Goal: Task Accomplishment & Management: Manage account settings

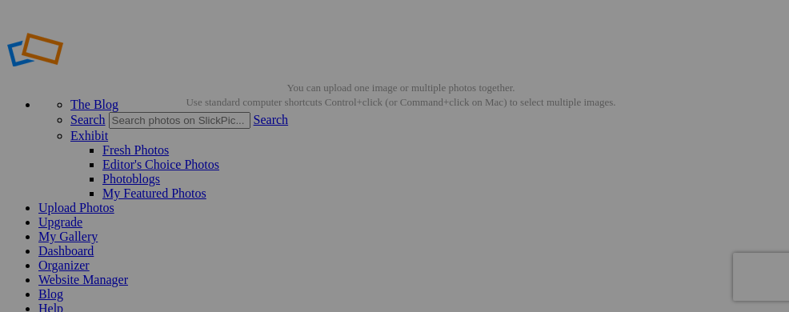
scroll to position [134, 0]
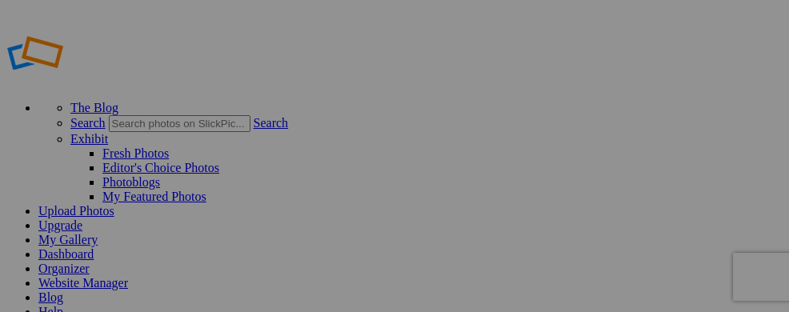
type input "Rwanda2025"
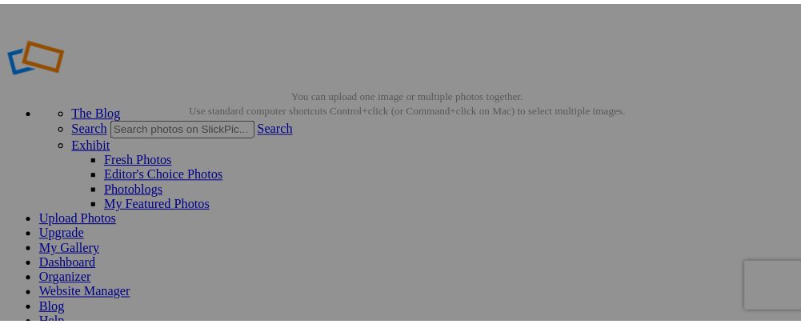
scroll to position [110, 0]
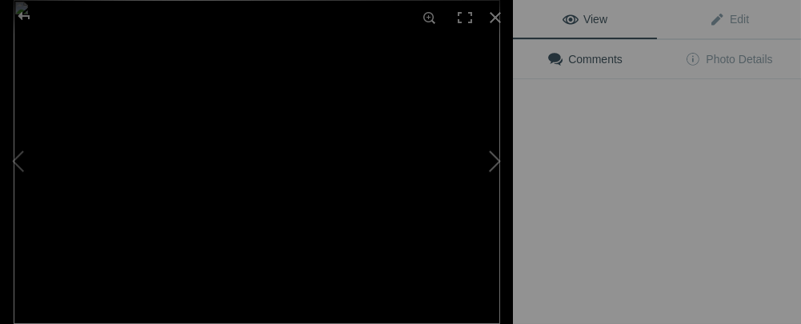
click at [485, 201] on button at bounding box center [453, 162] width 120 height 117
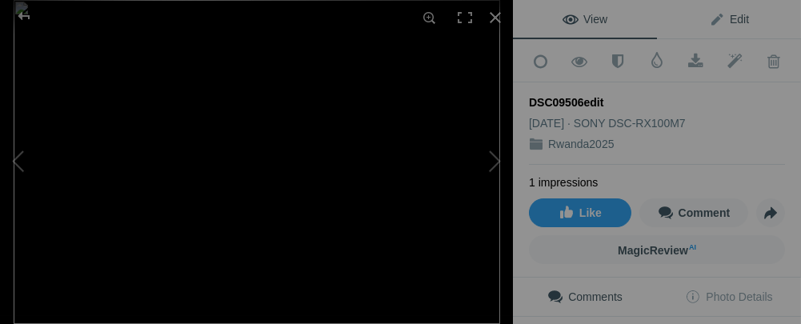
click at [709, 20] on span "Edit" at bounding box center [729, 19] width 40 height 13
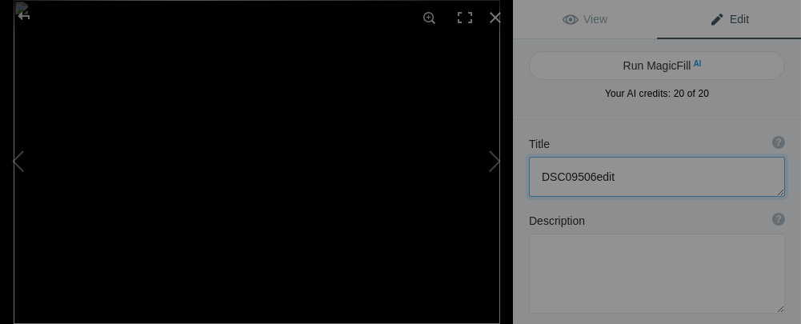
click at [620, 175] on textarea at bounding box center [657, 177] width 256 height 40
type textarea "D"
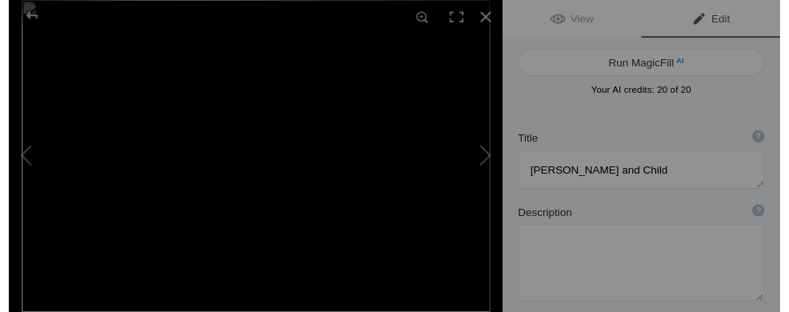
scroll to position [2, 0]
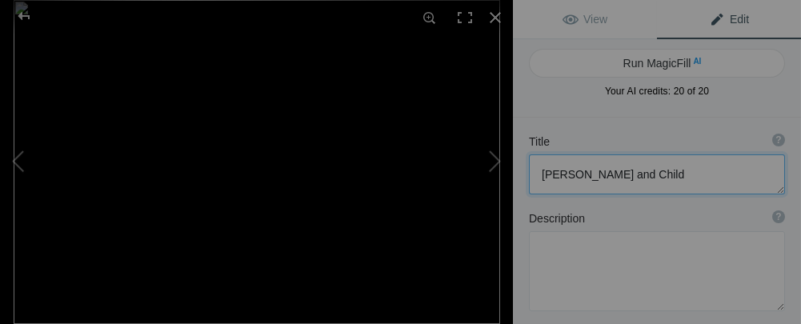
click at [587, 174] on textarea at bounding box center [657, 174] width 256 height 40
click at [16, 159] on button at bounding box center [60, 162] width 120 height 117
type textarea "[GEOGRAPHIC_DATA]"
type textarea "DSC09647.jpg"
click at [490, 163] on button at bounding box center [453, 162] width 120 height 117
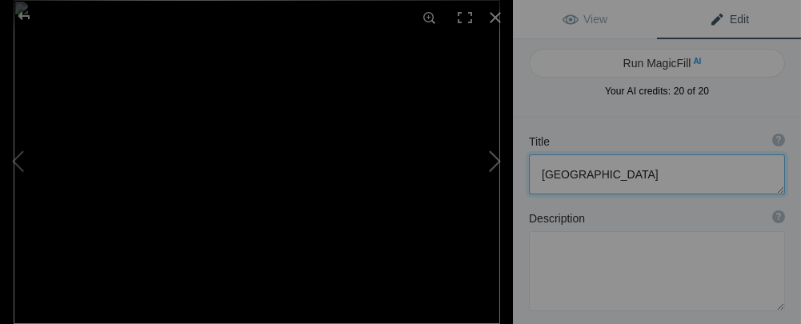
type textarea "Mother and Child"
type textarea "DSC09506edit.jpg"
click at [496, 14] on div at bounding box center [495, 17] width 35 height 35
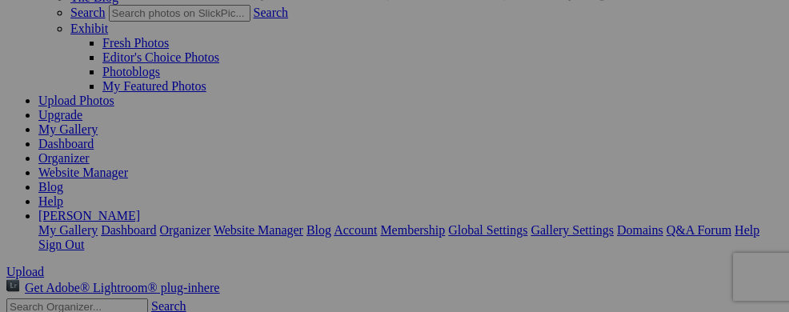
scroll to position [194, 0]
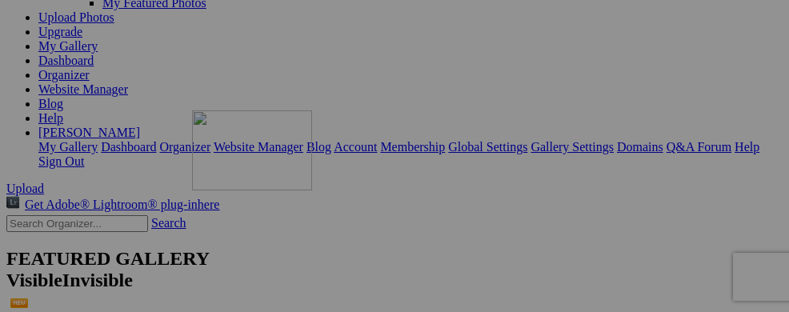
drag, startPoint x: 495, startPoint y: 104, endPoint x: 419, endPoint y: 250, distance: 164.3
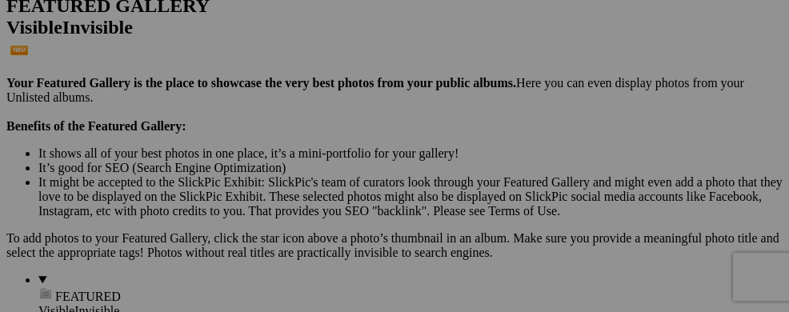
scroll to position [423, 0]
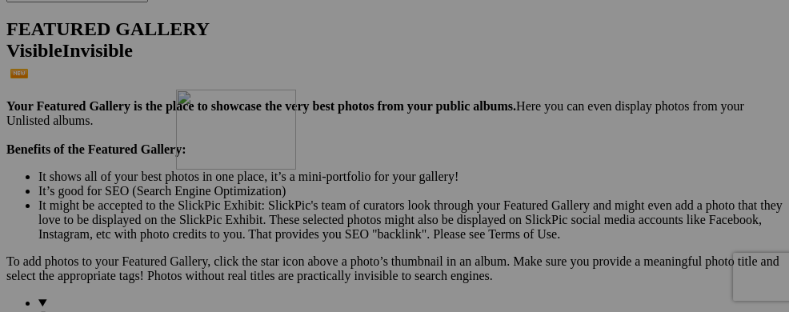
drag, startPoint x: 452, startPoint y: 103, endPoint x: 406, endPoint y: 229, distance: 133.6
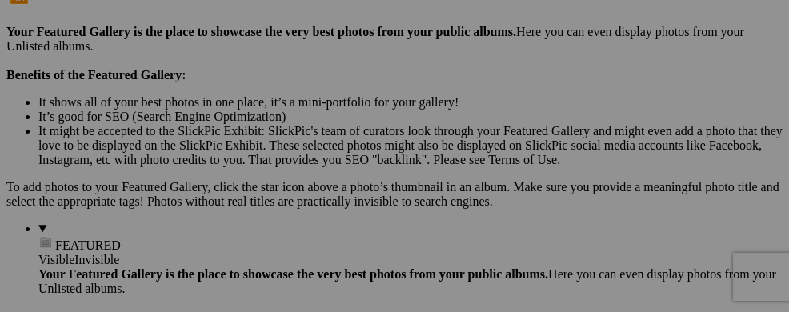
scroll to position [605, 0]
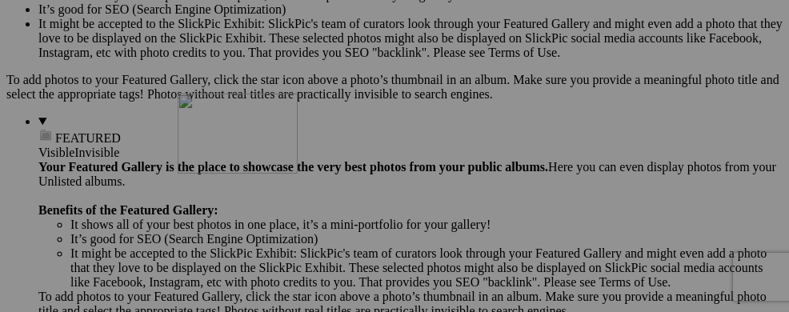
drag, startPoint x: 452, startPoint y: 114, endPoint x: 408, endPoint y: 233, distance: 127.1
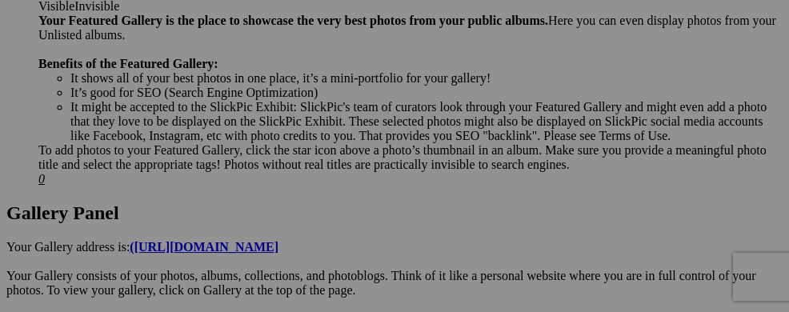
scroll to position [775, 0]
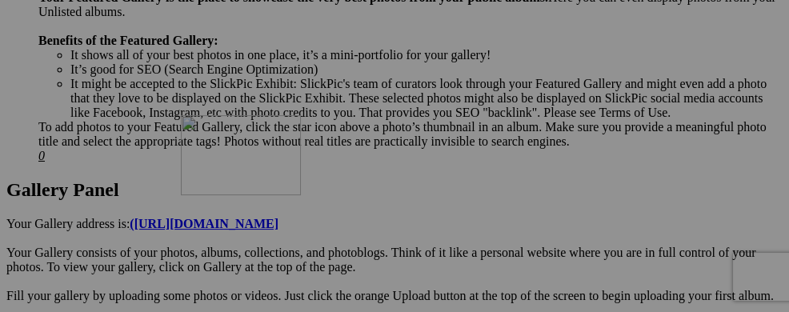
drag, startPoint x: 445, startPoint y: 138, endPoint x: 411, endPoint y: 254, distance: 121.6
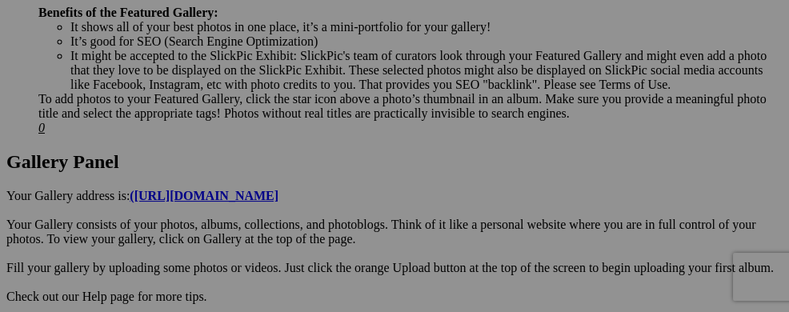
scroll to position [814, 0]
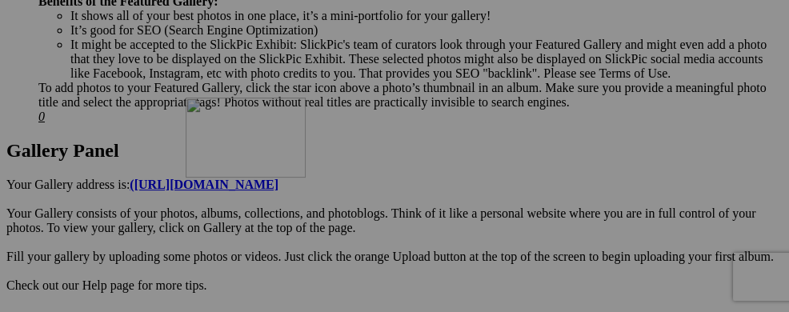
drag, startPoint x: 464, startPoint y: 118, endPoint x: 416, endPoint y: 236, distance: 127.0
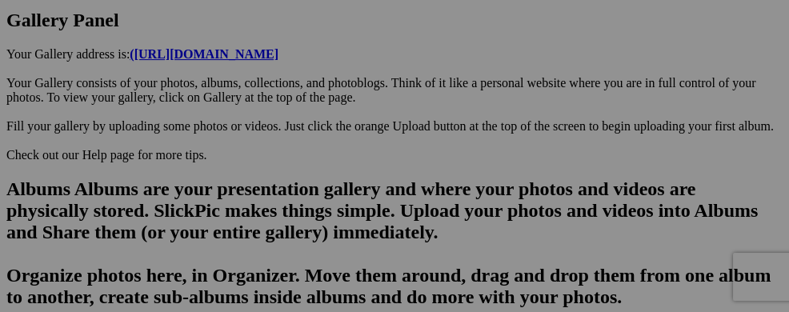
scroll to position [959, 0]
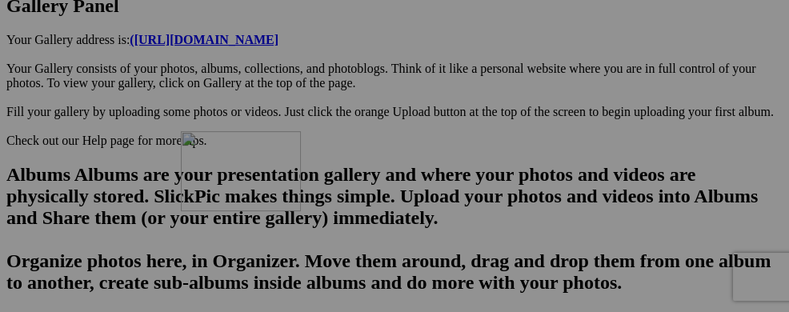
drag, startPoint x: 331, startPoint y: 148, endPoint x: 411, endPoint y: 270, distance: 145.6
drag, startPoint x: 314, startPoint y: 150, endPoint x: 251, endPoint y: 280, distance: 144.9
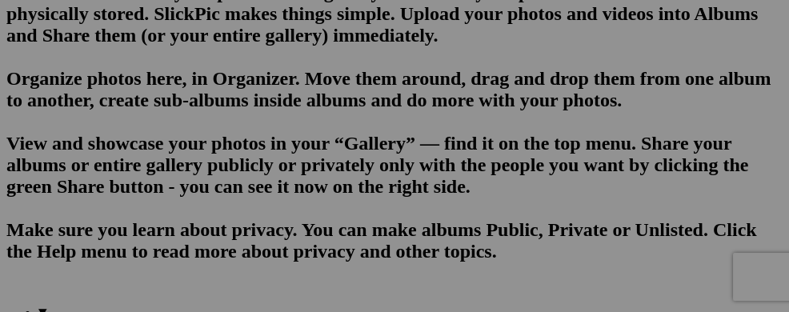
scroll to position [1183, 0]
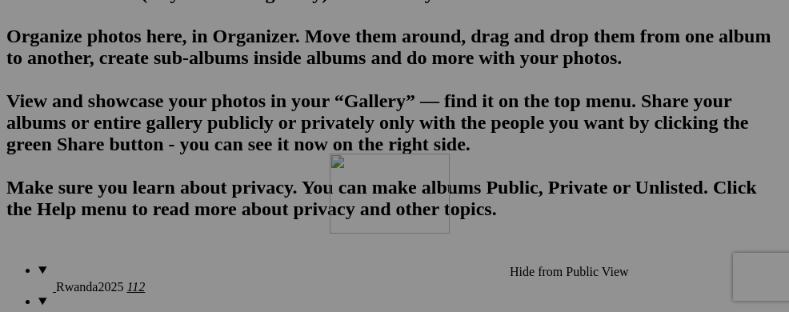
drag, startPoint x: 277, startPoint y: 110, endPoint x: 560, endPoint y: 292, distance: 336.5
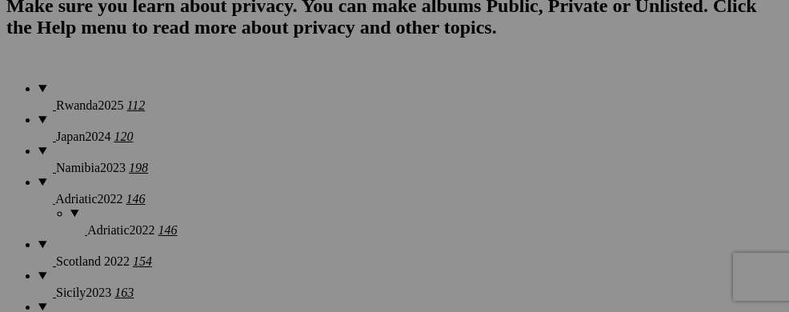
scroll to position [1375, 0]
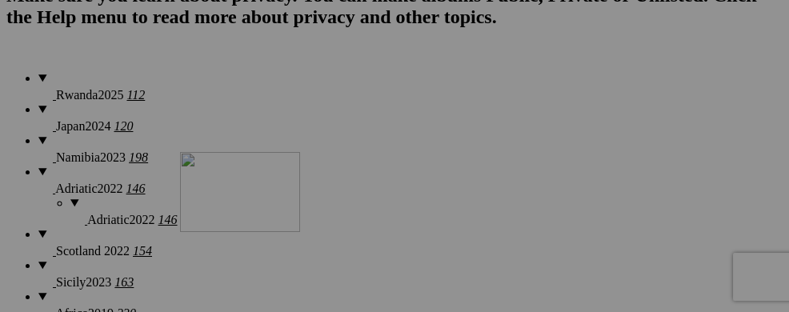
drag, startPoint x: 470, startPoint y: 130, endPoint x: 410, endPoint y: 290, distance: 170.9
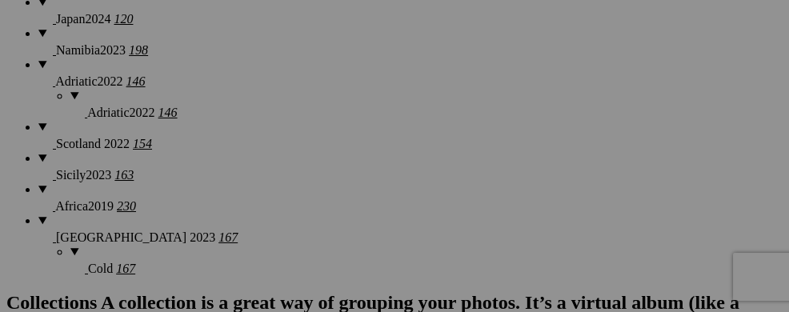
scroll to position [1557, 0]
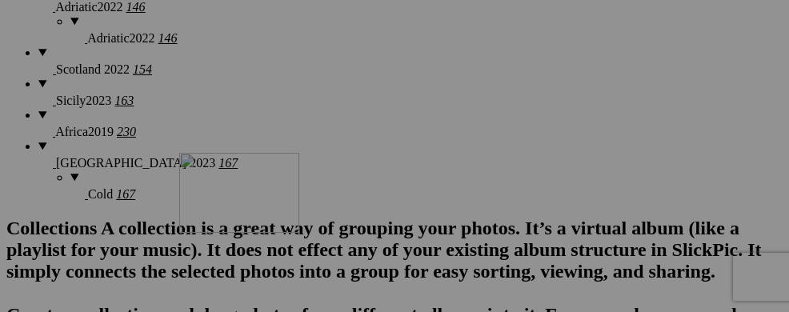
drag, startPoint x: 448, startPoint y: 150, endPoint x: 410, endPoint y: 292, distance: 146.7
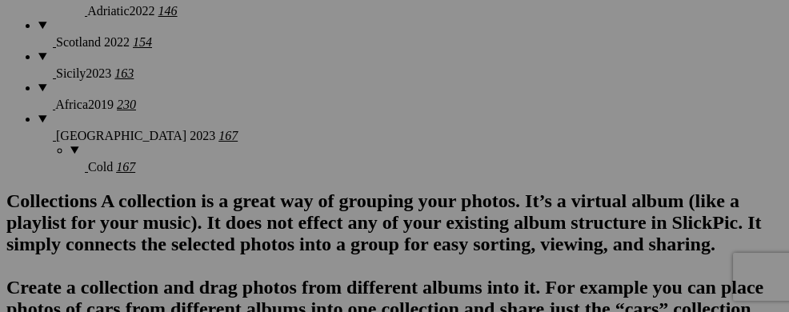
scroll to position [1599, 0]
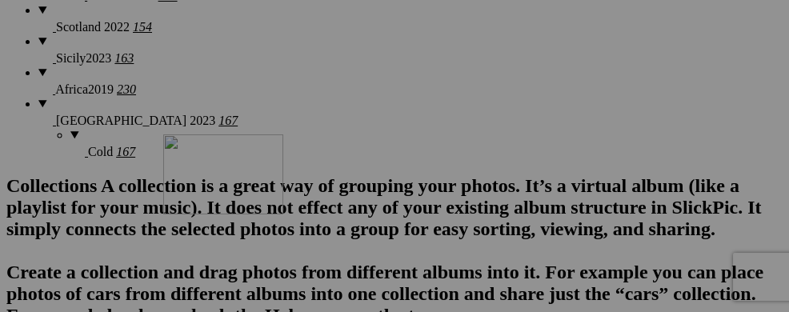
drag, startPoint x: 615, startPoint y: 124, endPoint x: 394, endPoint y: 272, distance: 266.5
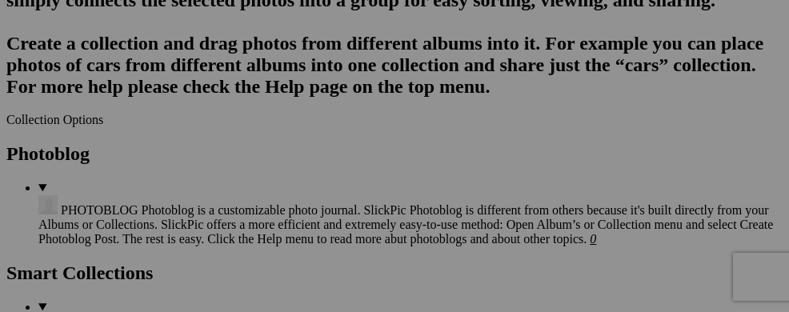
scroll to position [1813, 0]
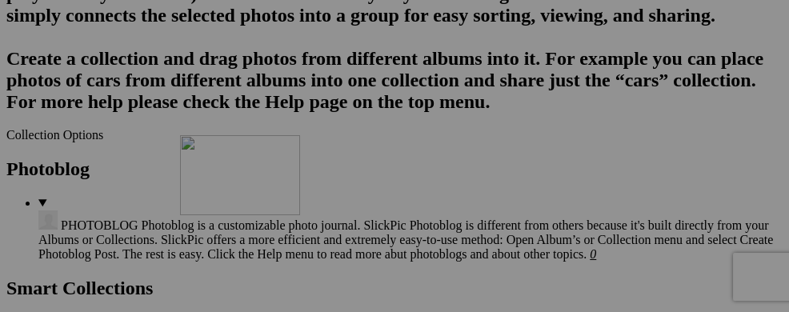
drag, startPoint x: 294, startPoint y: 113, endPoint x: 410, endPoint y: 274, distance: 199.0
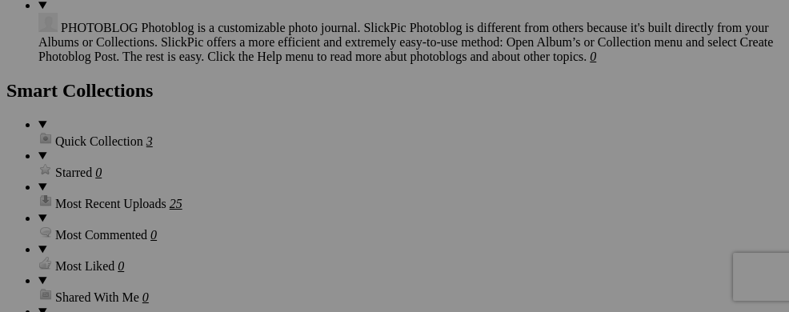
scroll to position [2026, 0]
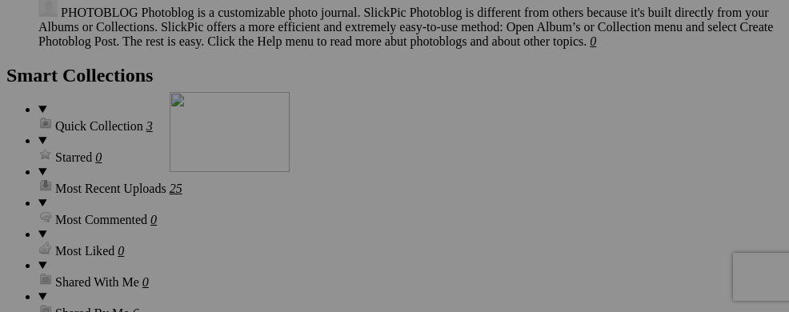
drag, startPoint x: 443, startPoint y: 111, endPoint x: 399, endPoint y: 231, distance: 127.8
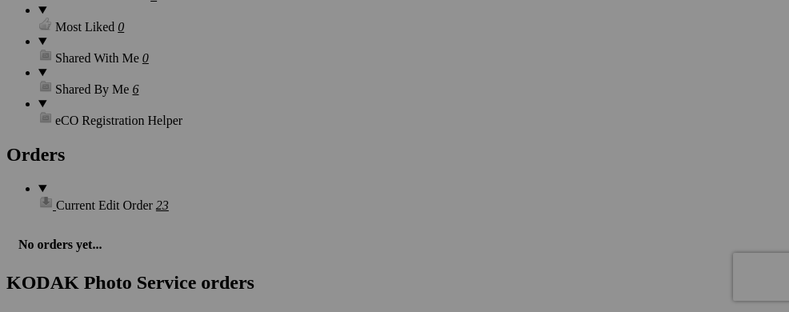
scroll to position [2218, 0]
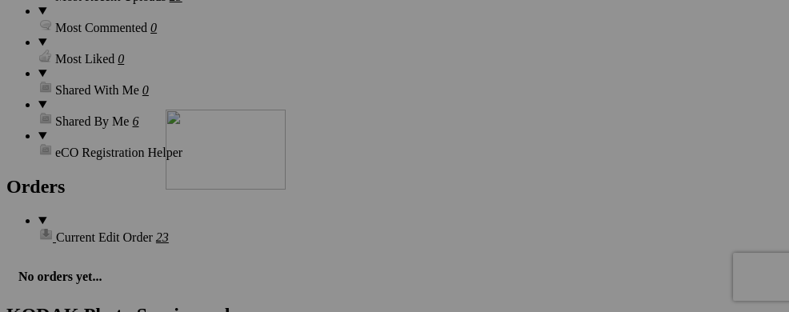
drag, startPoint x: 467, startPoint y: 109, endPoint x: 396, endPoint y: 248, distance: 156.4
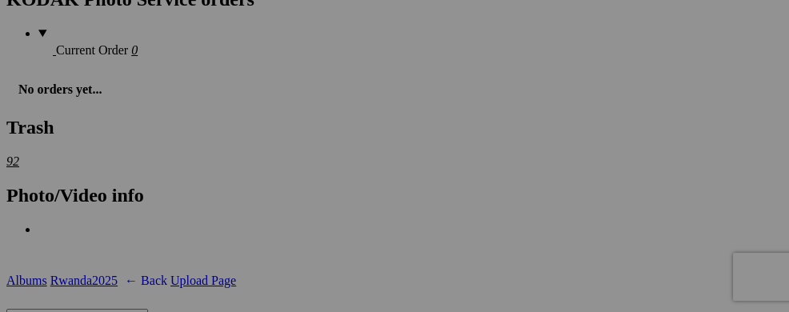
scroll to position [2549, 0]
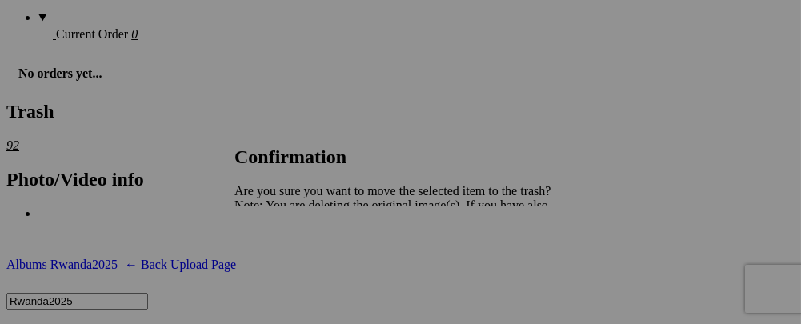
click at [288, 267] on span "Yes" at bounding box center [279, 261] width 18 height 14
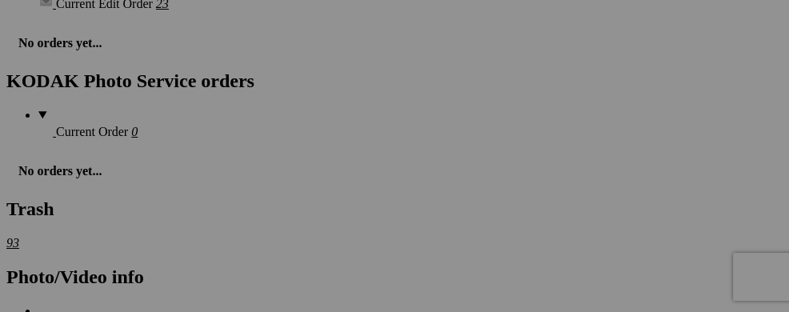
scroll to position [2420, 0]
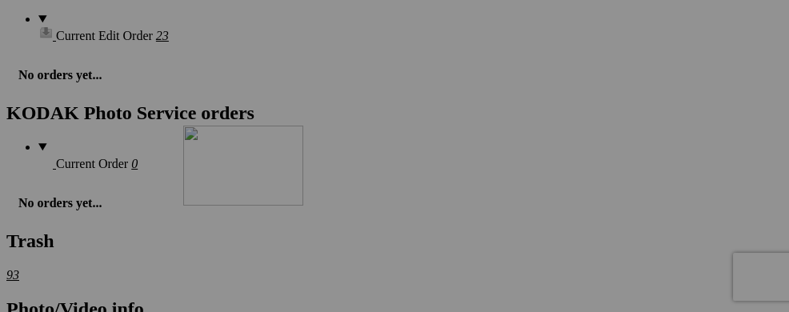
drag, startPoint x: 458, startPoint y: 116, endPoint x: 414, endPoint y: 259, distance: 150.1
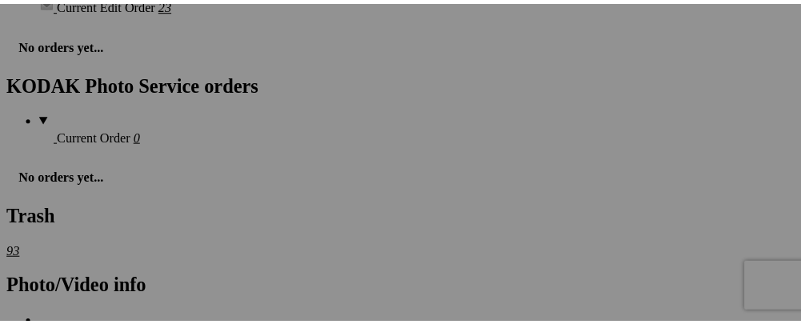
scroll to position [2484, 0]
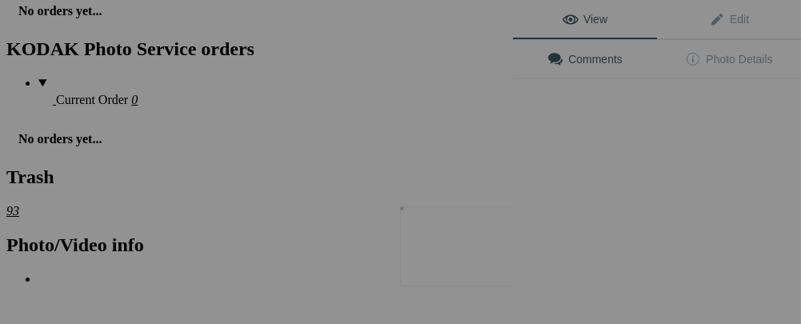
click at [477, 274] on img at bounding box center [460, 246] width 120 height 80
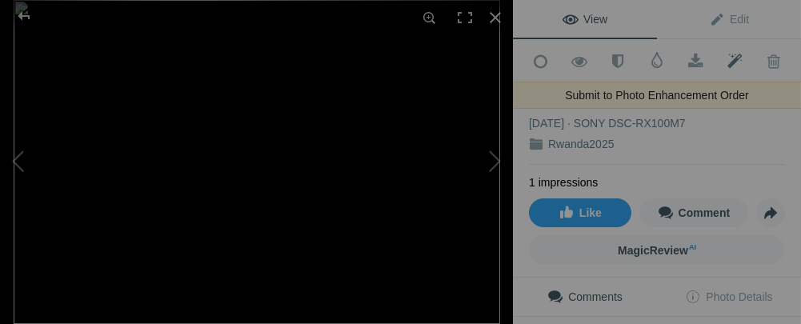
click at [722, 55] on span at bounding box center [734, 62] width 39 height 16
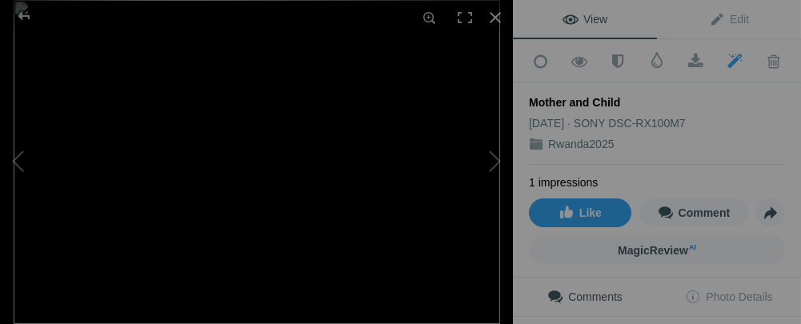
click at [623, 97] on div "Mother and Child" at bounding box center [657, 102] width 256 height 16
click at [709, 14] on span "Edit" at bounding box center [729, 19] width 40 height 13
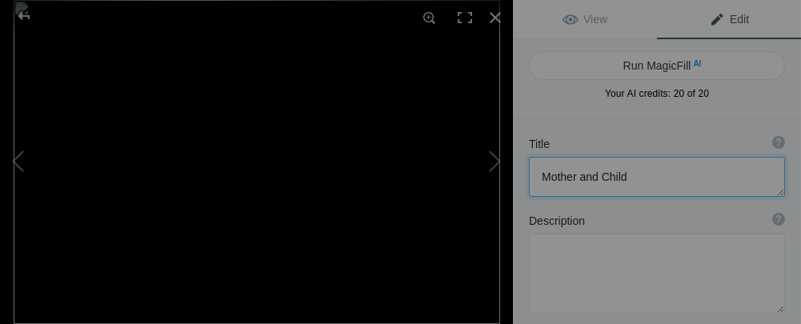
click at [639, 178] on textarea at bounding box center [657, 177] width 256 height 40
click at [671, 176] on textarea at bounding box center [657, 177] width 256 height 40
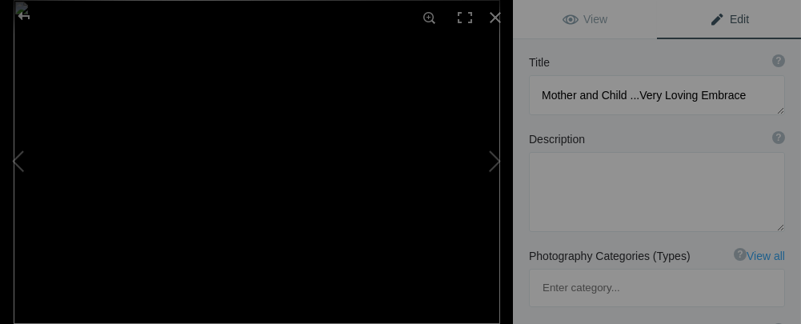
scroll to position [12, 0]
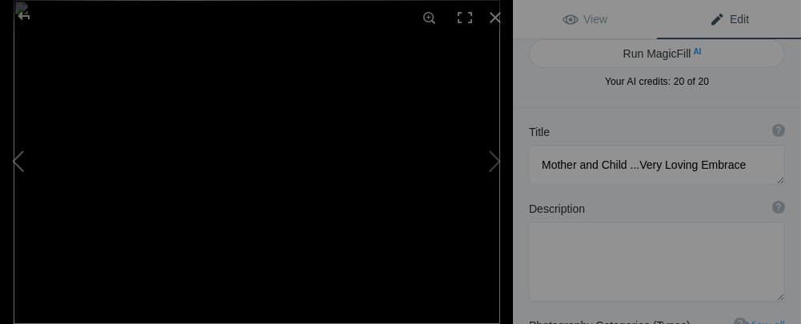
click at [17, 162] on button at bounding box center [60, 162] width 120 height 117
type textarea "[GEOGRAPHIC_DATA]"
type textarea "DSC09647.jpg"
click at [492, 165] on button at bounding box center [453, 162] width 120 height 117
type textarea "Mother and Child ...Very Loving Embrace"
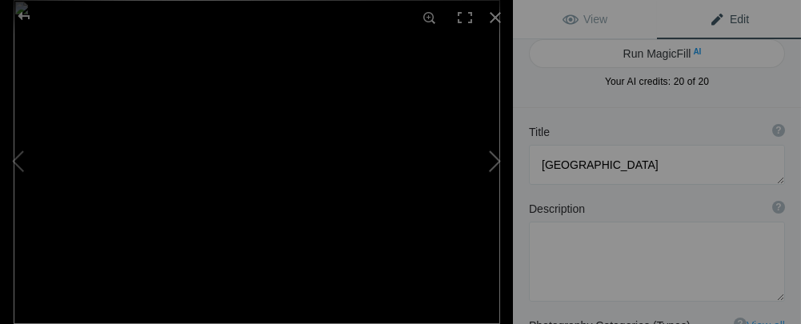
type textarea "DSC09506edit.jpg"
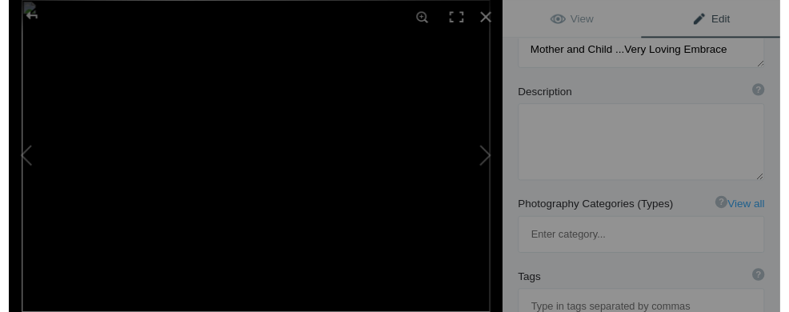
scroll to position [0, 0]
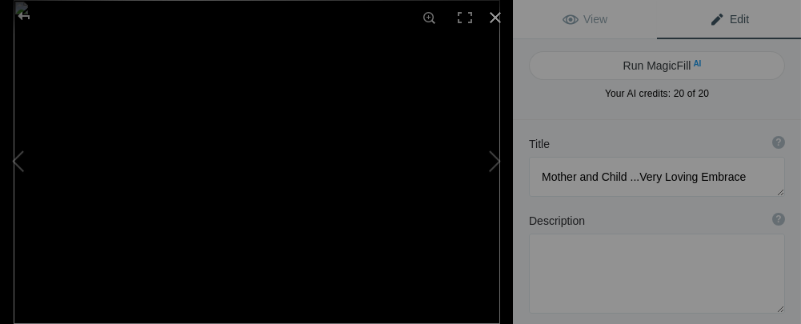
click at [496, 22] on div at bounding box center [495, 17] width 35 height 35
